Goal: Information Seeking & Learning: Learn about a topic

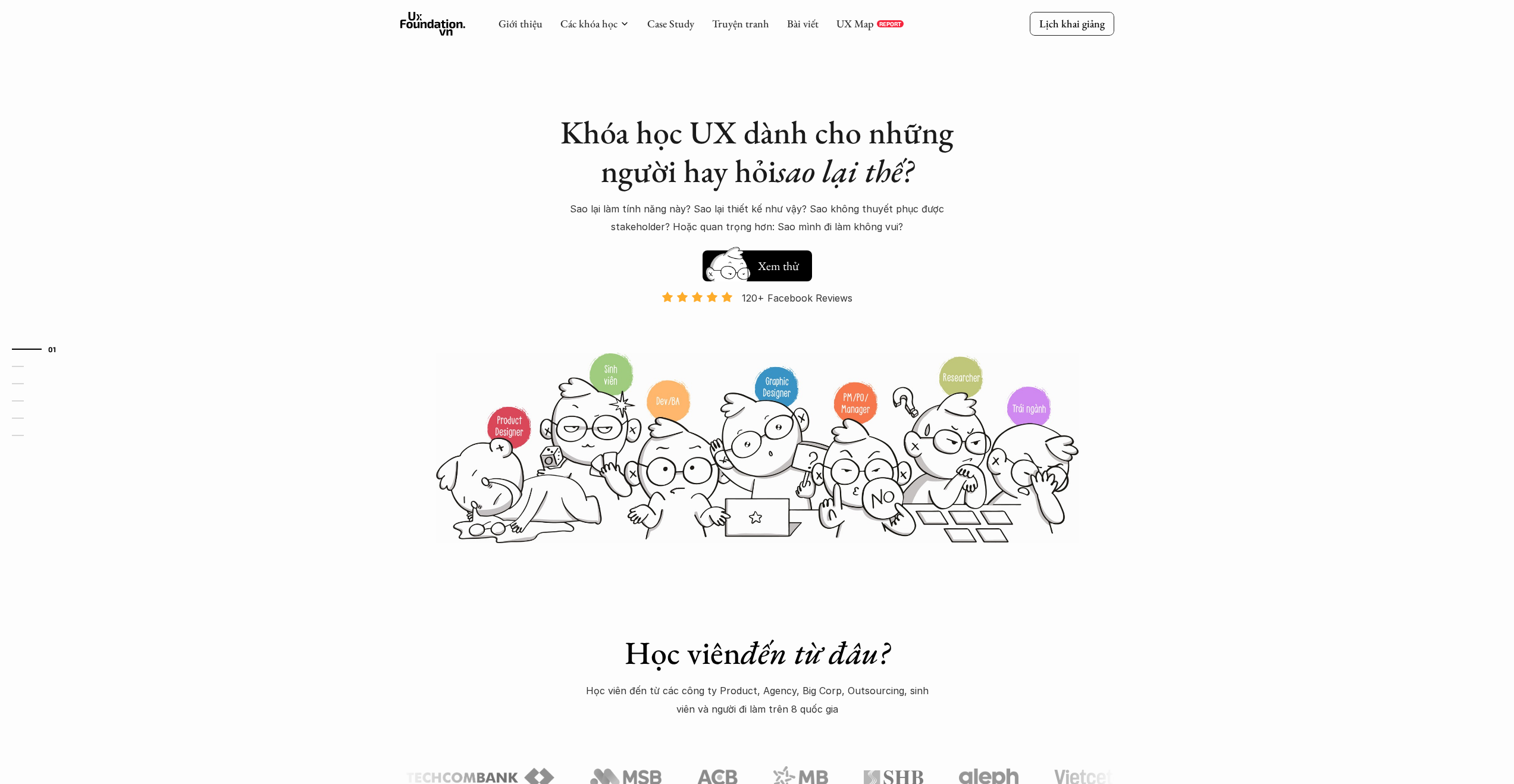
click at [627, 22] on icon at bounding box center [625, 23] width 9 height 9
click at [622, 177] on p "Data-Driven Product Development" at bounding box center [610, 175] width 160 height 18
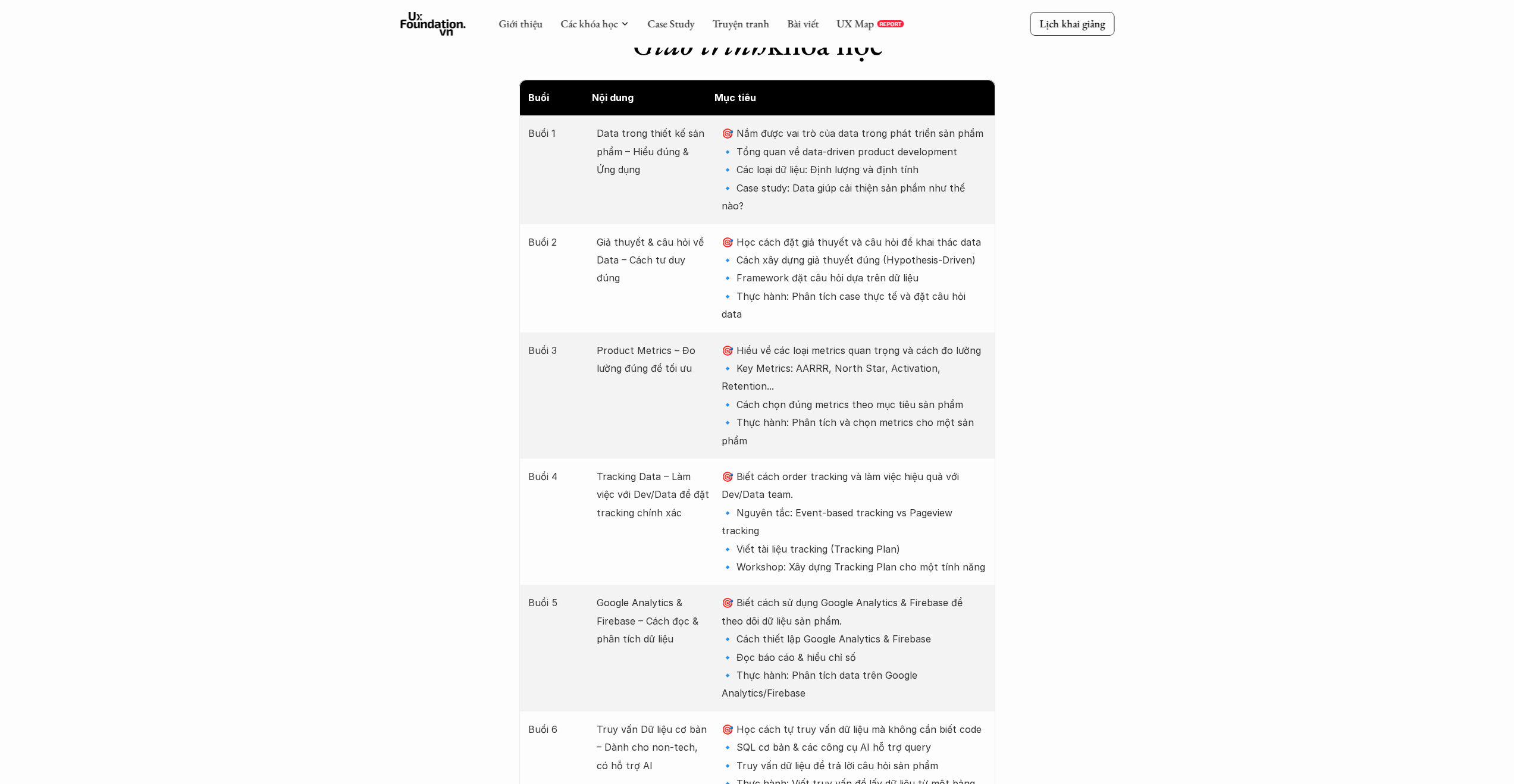
scroll to position [1496, 0]
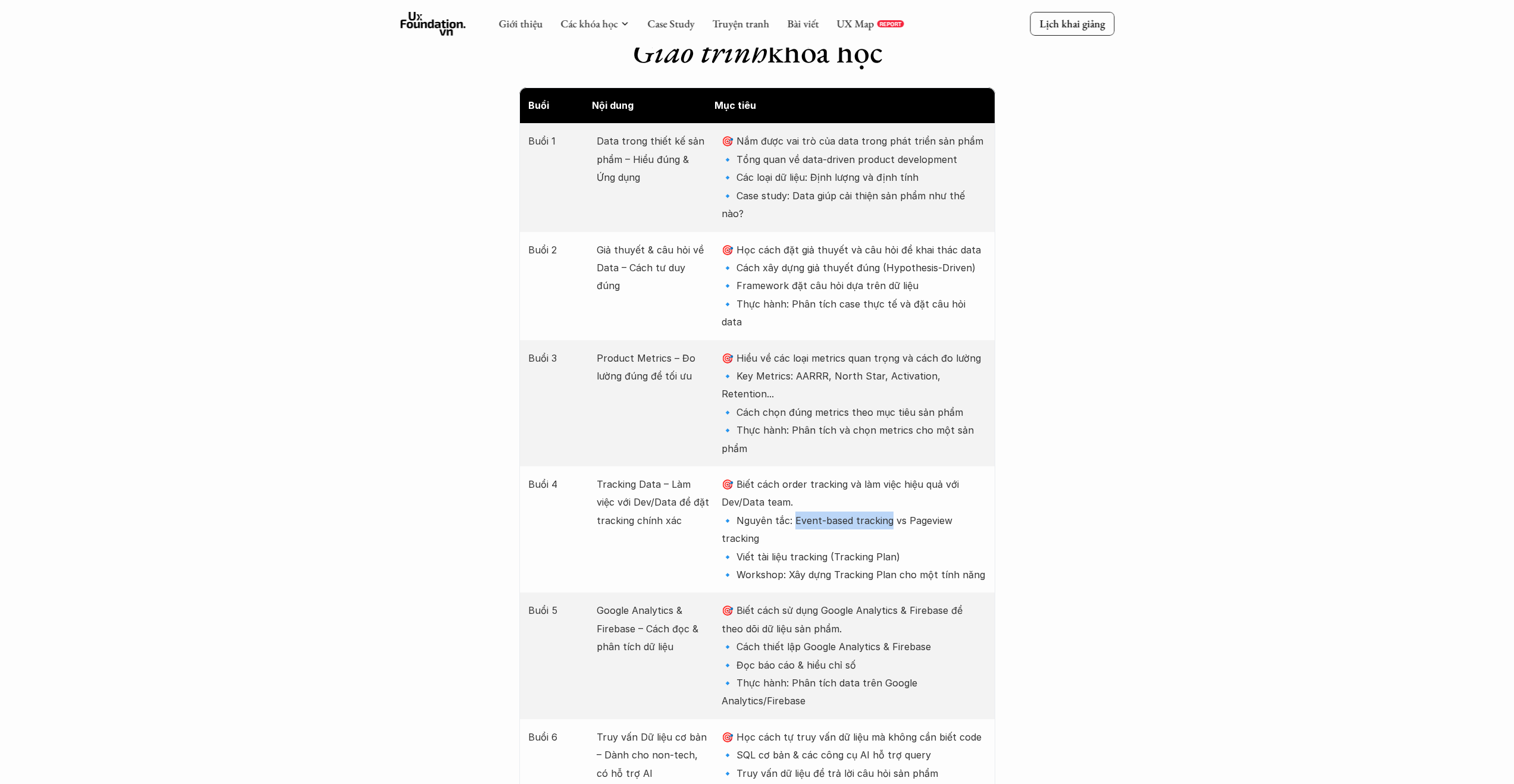
drag, startPoint x: 793, startPoint y: 446, endPoint x: 890, endPoint y: 452, distance: 97.2
click at [890, 475] on p "🎯 Biết cách order tracking và làm việc hiệu quả với Dev/Data team. 🔹 Nguyên tắc…" at bounding box center [853, 530] width 264 height 108
copy p "vent-based tracking"
drag, startPoint x: 906, startPoint y: 450, endPoint x: 934, endPoint y: 459, distance: 29.4
click at [934, 475] on p "🎯 Biết cách order tracking và làm việc hiệu quả với Dev/Data team. 🔹 Nguyên tắc…" at bounding box center [853, 530] width 264 height 108
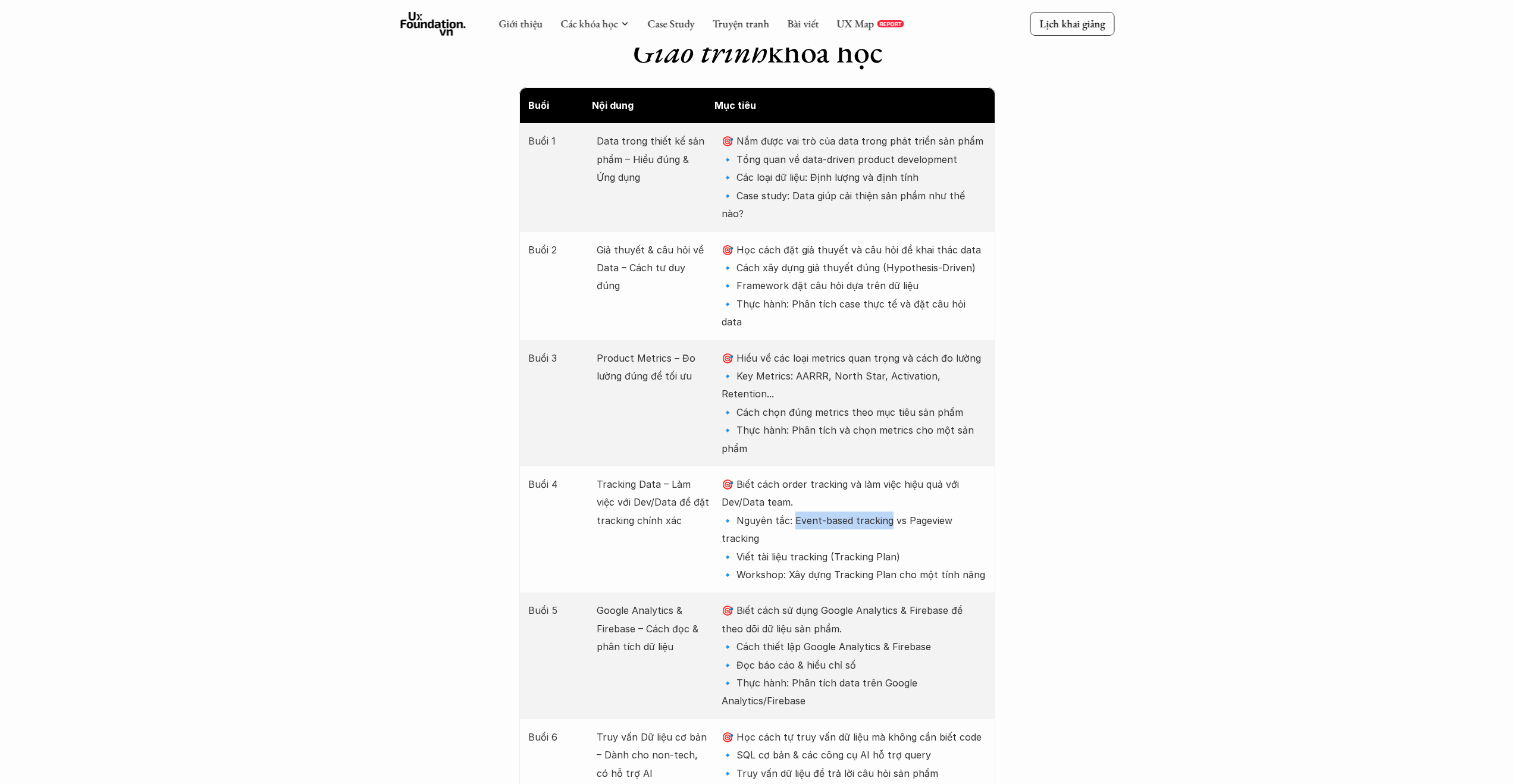
copy p "ageview tracking"
click at [906, 480] on p "🎯 Biết cách order tracking và làm việc hiệu quả với Dev/Data team. 🔹 Nguyên tắc…" at bounding box center [853, 530] width 264 height 108
drag, startPoint x: 747, startPoint y: 485, endPoint x: 929, endPoint y: 491, distance: 182.1
click at [929, 491] on p "🎯 Biết cách order tracking và làm việc hiệu quả với Dev/Data team. 🔹 Nguyên tắc…" at bounding box center [853, 530] width 264 height 108
copy p "iết tài liệu tracking (Tracking Plan)"
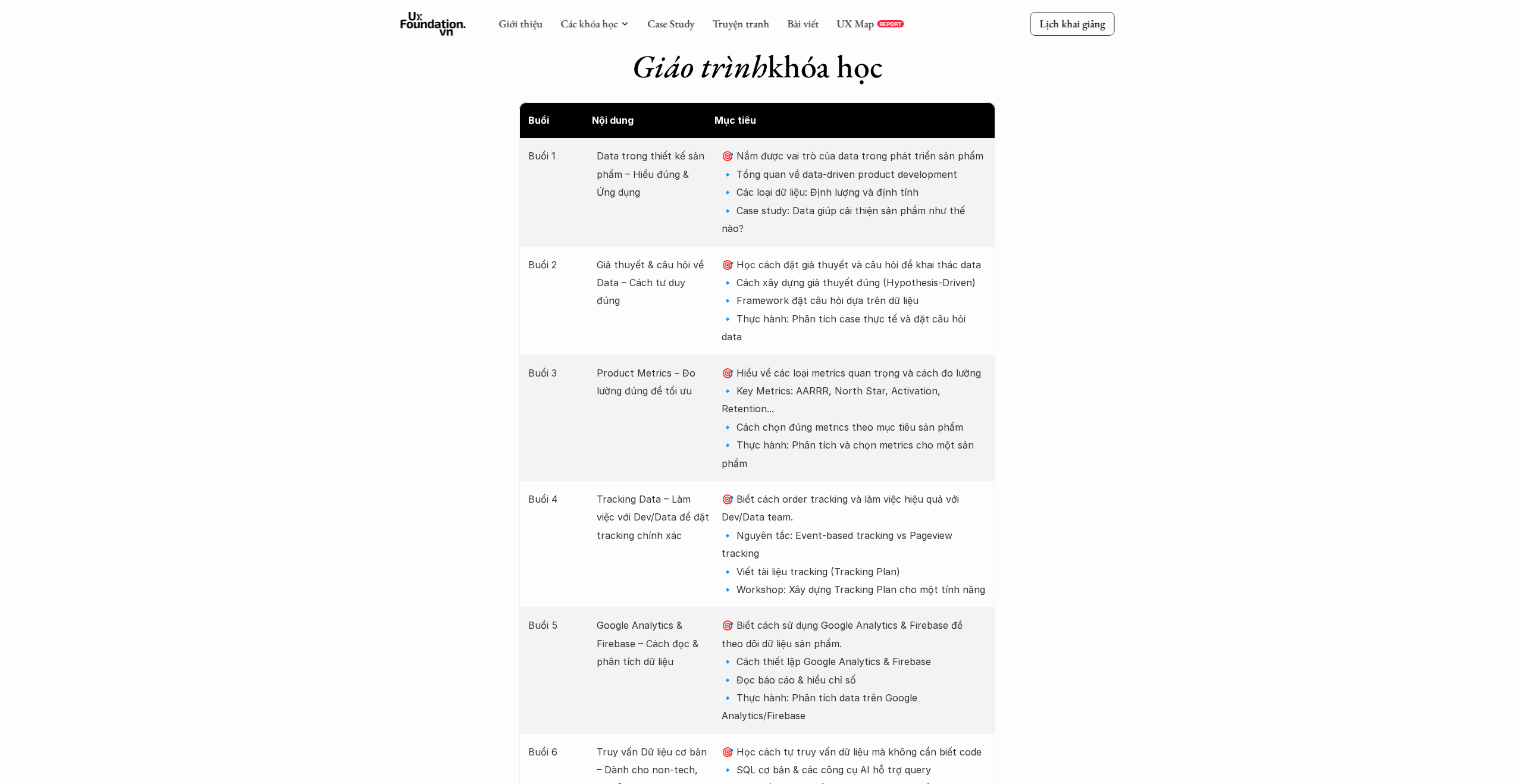
scroll to position [1474, 0]
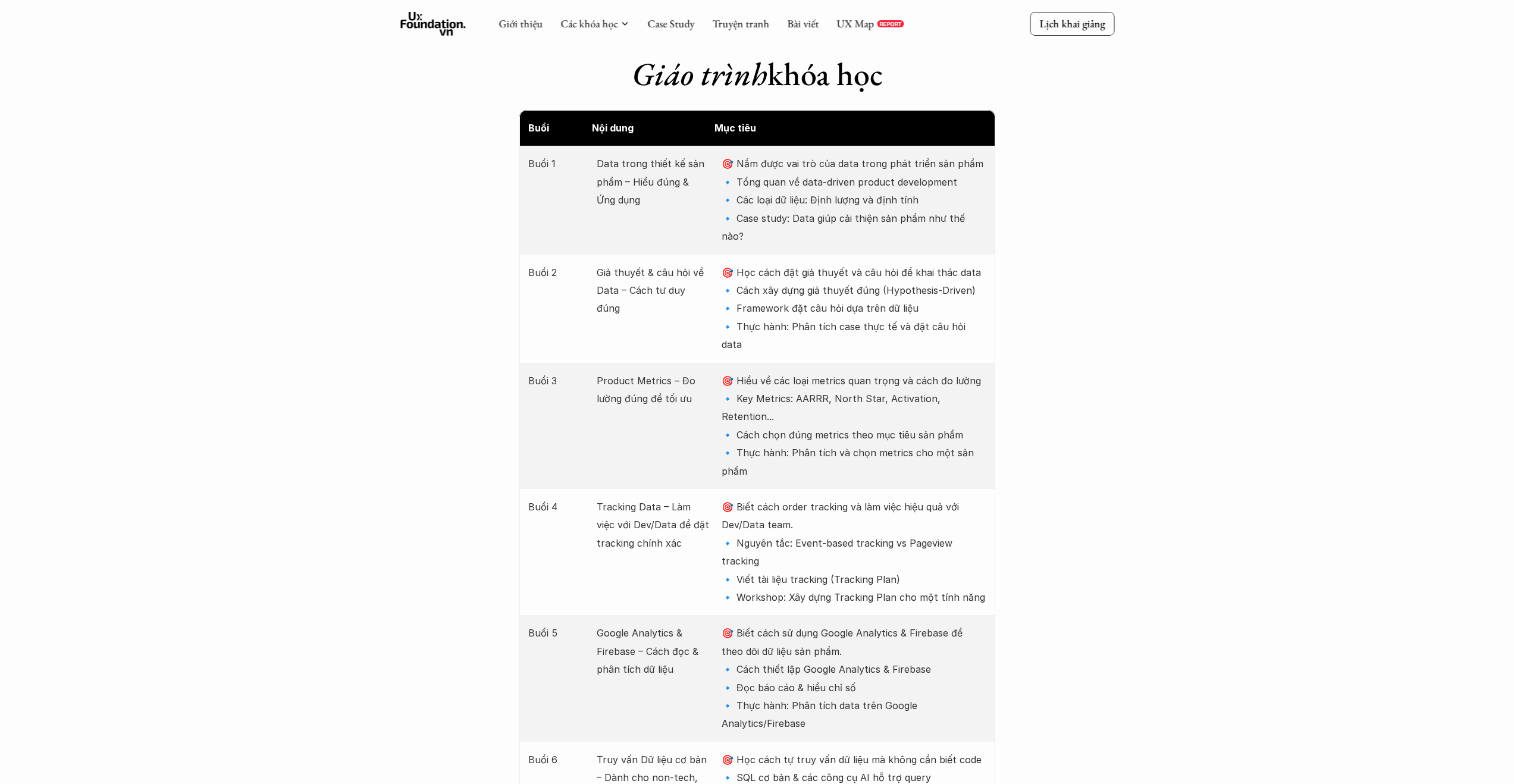
drag, startPoint x: 736, startPoint y: 233, endPoint x: 932, endPoint y: 272, distance: 199.8
click at [932, 272] on p "🎯 Học cách đặt giả thuyết và câu hỏi để khai thác data 🔹 Cách xây dựng giả thuy…" at bounding box center [853, 309] width 264 height 90
copy p "ọc cách đặt giả thuyết và câu hỏi để khai thác data 🔹 Cách xây dựng giả thuyết …"
